Goal: Transaction & Acquisition: Book appointment/travel/reservation

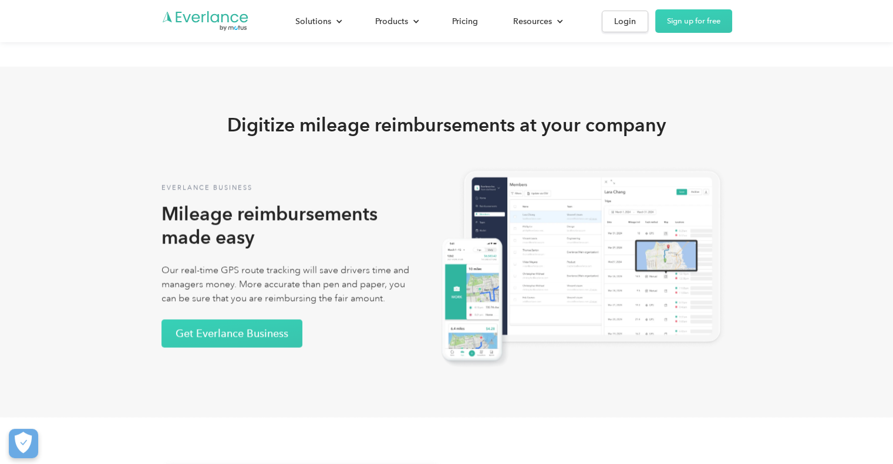
scroll to position [2054, 0]
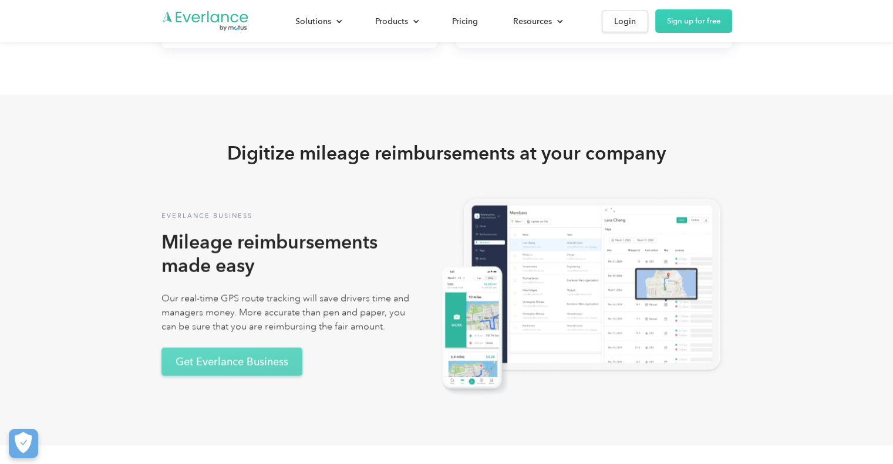
click at [252, 360] on link "Get Everlance Business" at bounding box center [231, 361] width 141 height 28
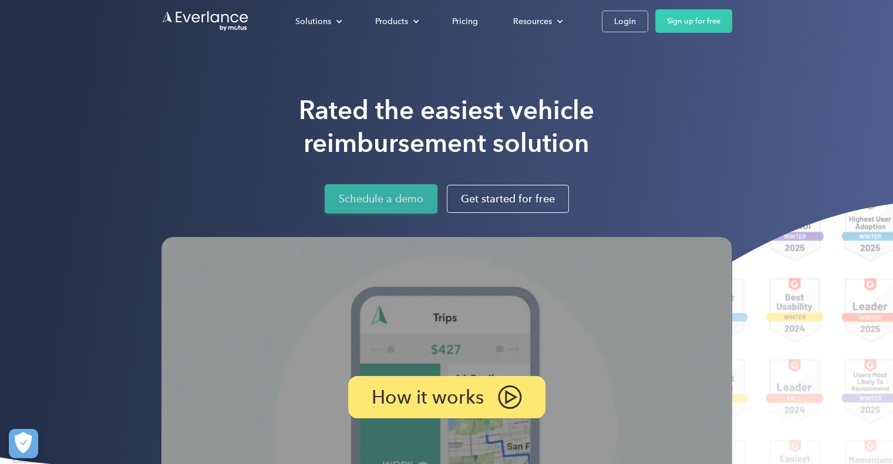
click at [390, 193] on link "Schedule a demo" at bounding box center [381, 198] width 113 height 29
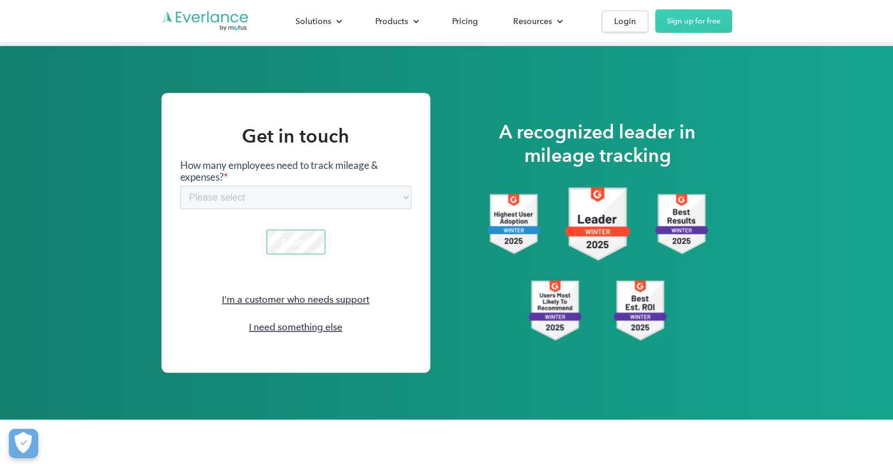
scroll to position [1623, 0]
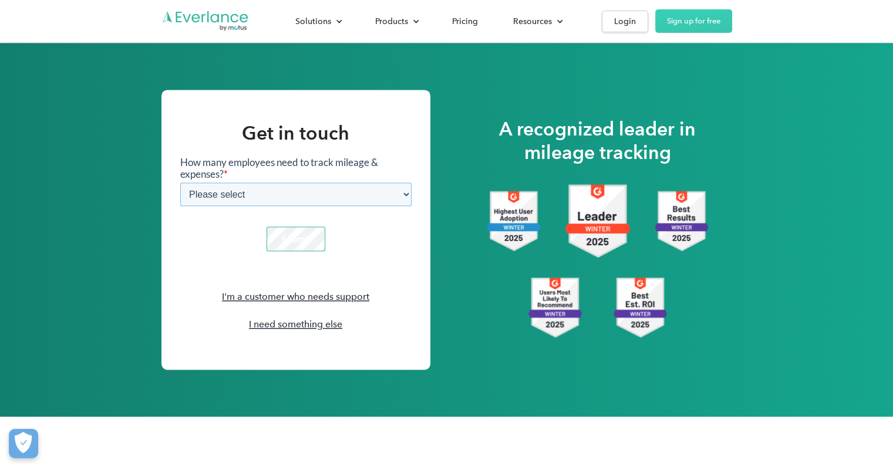
click at [406, 195] on select "Please select 1-4 5-19 20-39 40-99 100-299 300-599 600-999 1000+" at bounding box center [295, 193] width 231 height 23
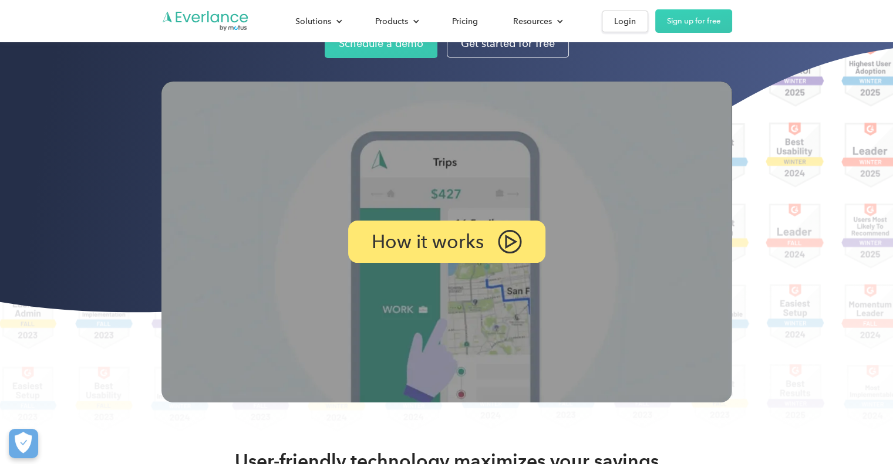
scroll to position [38, 0]
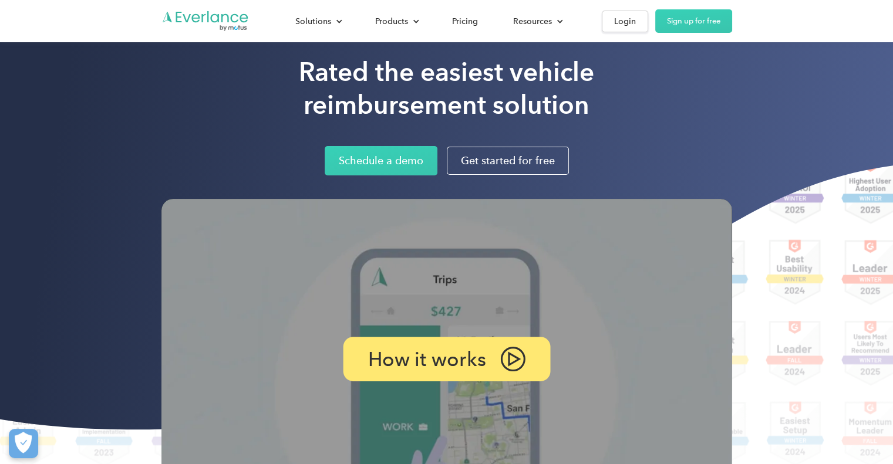
click at [509, 357] on img at bounding box center [512, 359] width 25 height 25
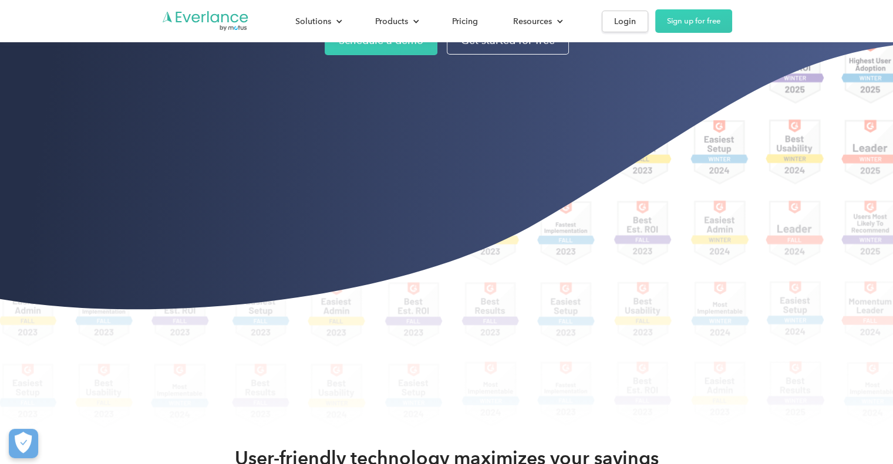
scroll to position [176, 0]
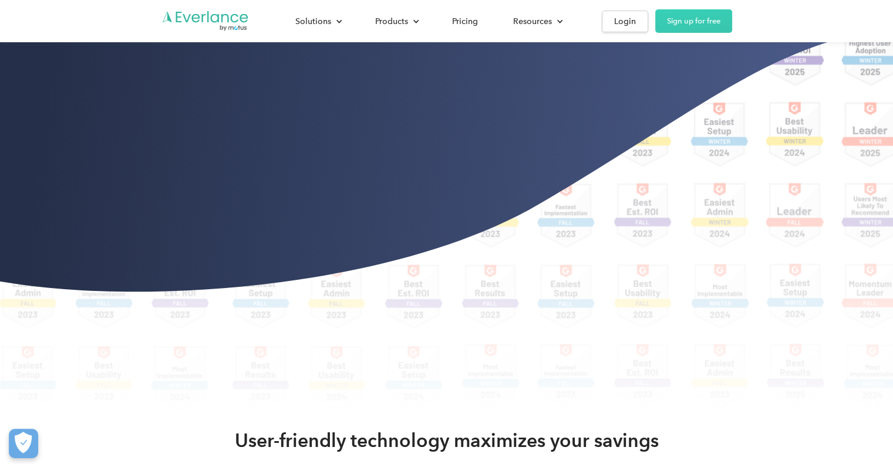
click at [70, 228] on div "Rated the easiest vehicle reimbursement solution Schedule a demo Get started fo…" at bounding box center [446, 126] width 893 height 605
click at [730, 385] on div "Rated the easiest vehicle reimbursement solution Schedule a demo Get started fo…" at bounding box center [446, 126] width 893 height 605
